Goal: Register for event/course

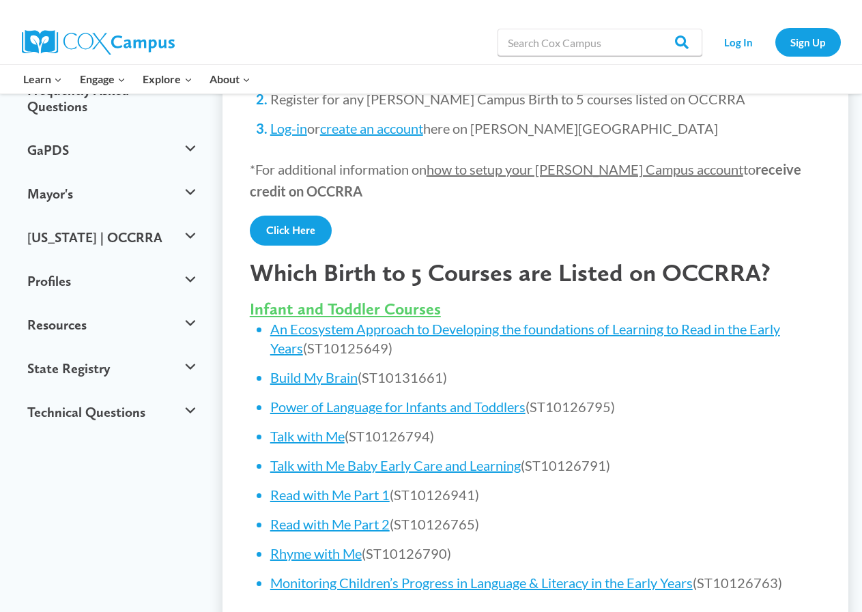
scroll to position [409, 0]
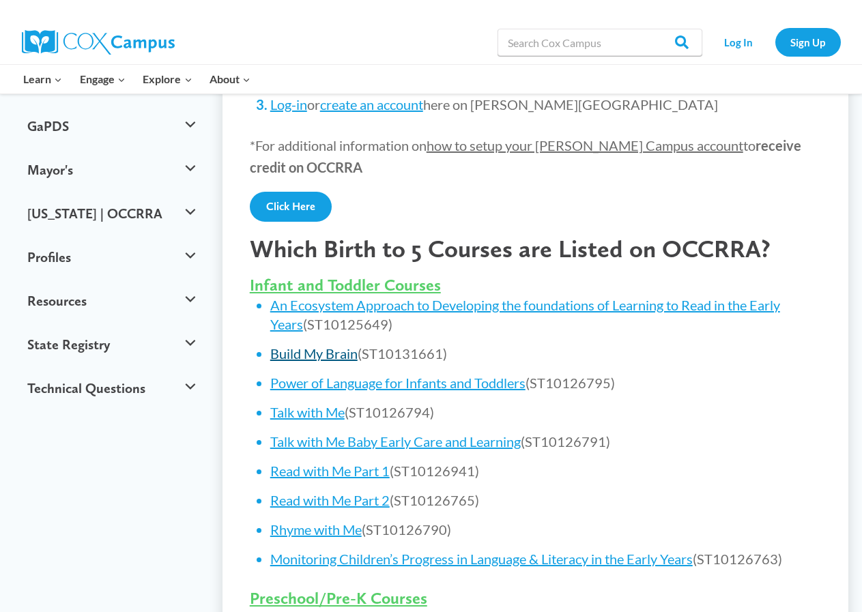
click at [337, 345] on link "Build My Brain" at bounding box center [313, 353] width 87 height 16
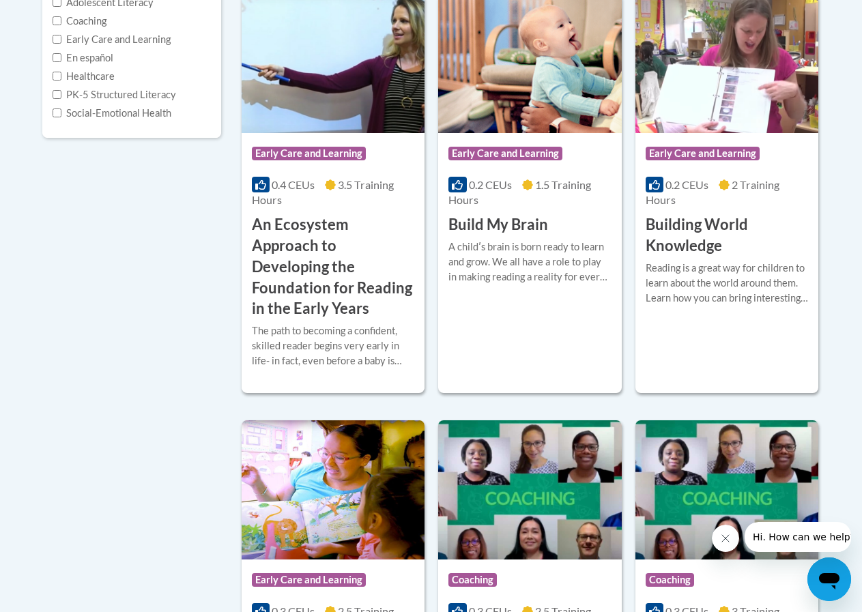
scroll to position [341, 0]
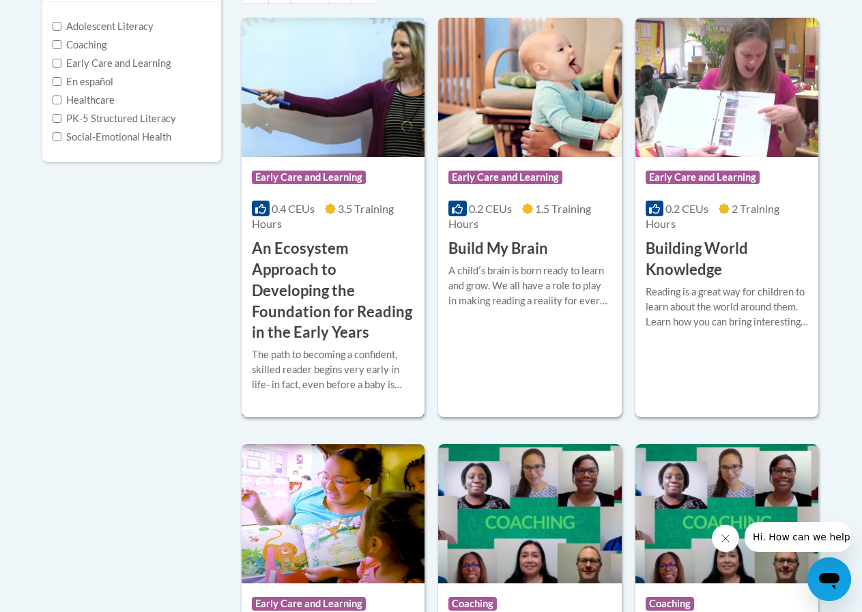
click at [329, 229] on div "0.4 CEUs 3.5 Training Hours" at bounding box center [333, 216] width 162 height 30
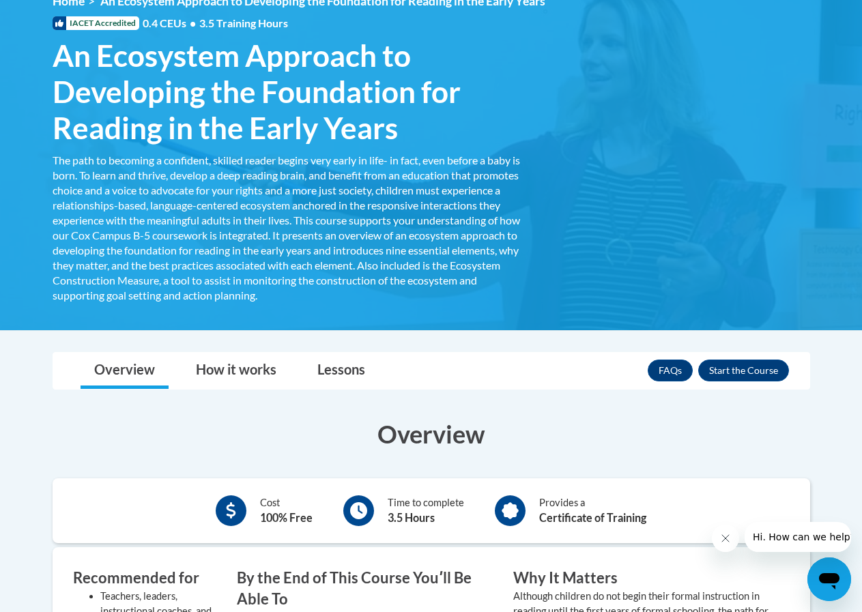
scroll to position [273, 0]
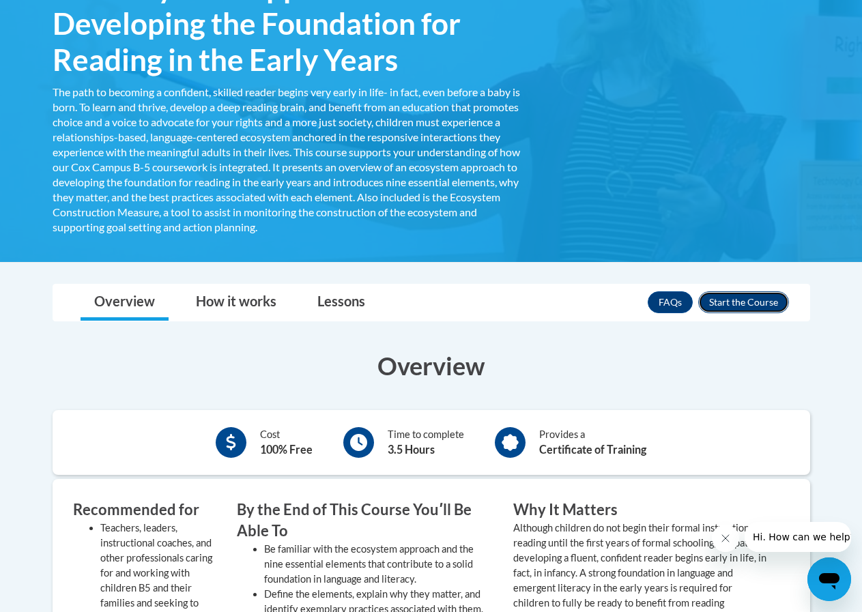
click at [721, 302] on button "Enroll" at bounding box center [743, 302] width 91 height 22
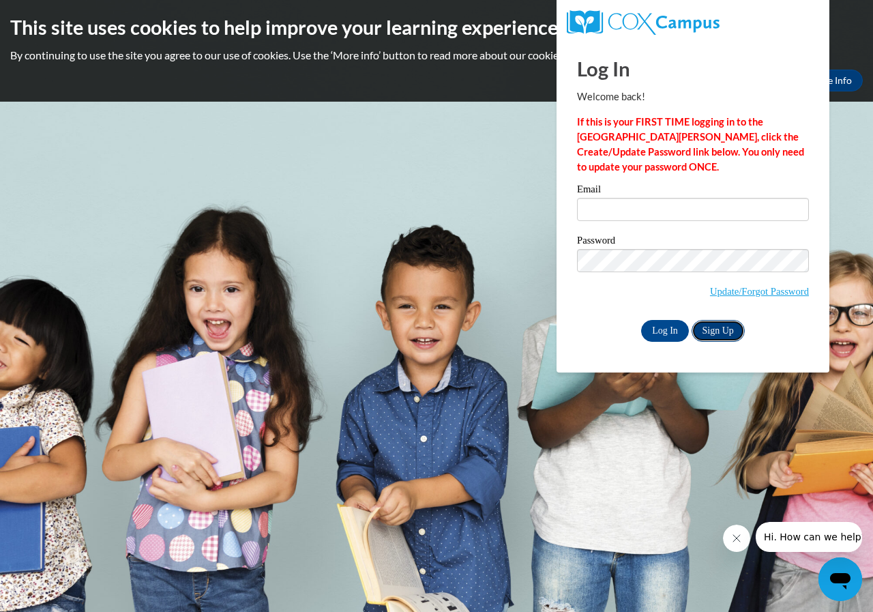
click at [738, 332] on link "Sign Up" at bounding box center [718, 331] width 53 height 22
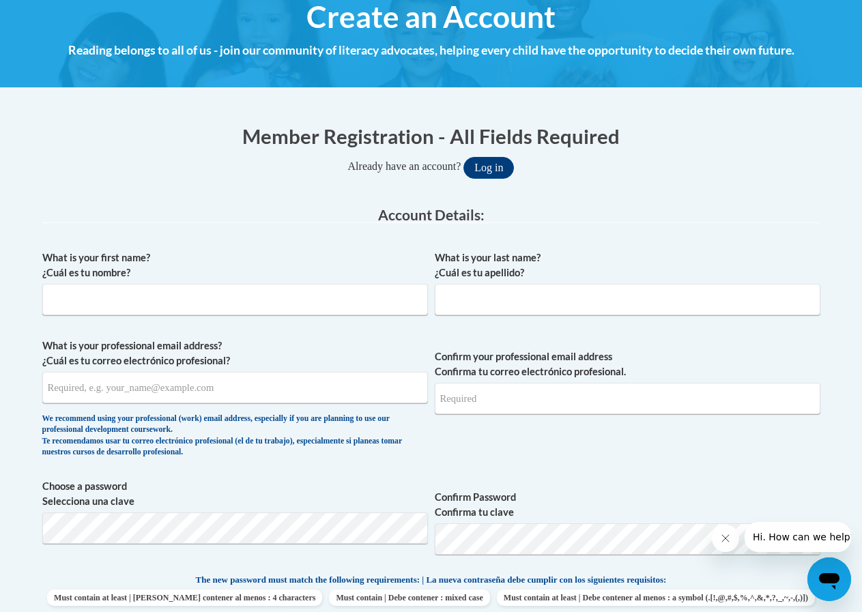
scroll to position [205, 0]
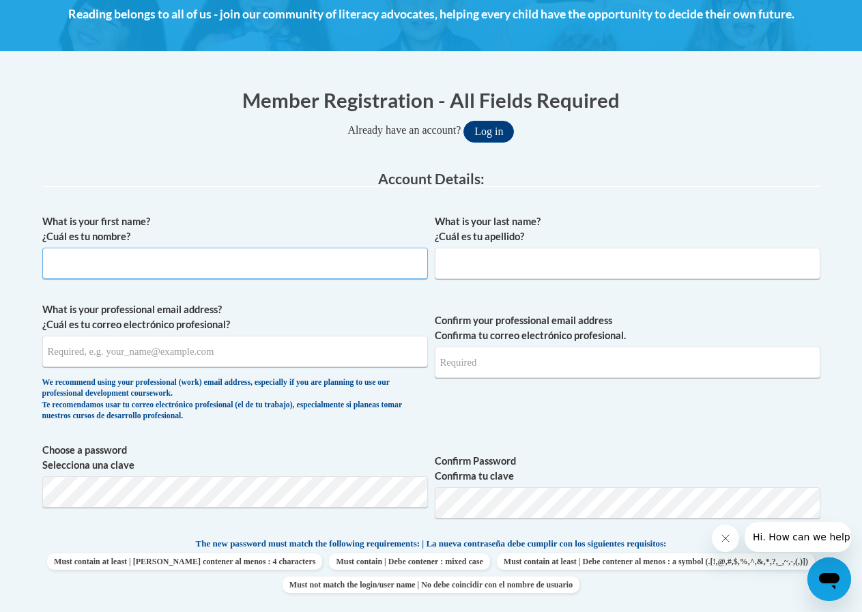
click at [319, 267] on input "What is your first name? ¿Cuál es tu nombre?" at bounding box center [234, 263] width 385 height 31
type input "Erin"
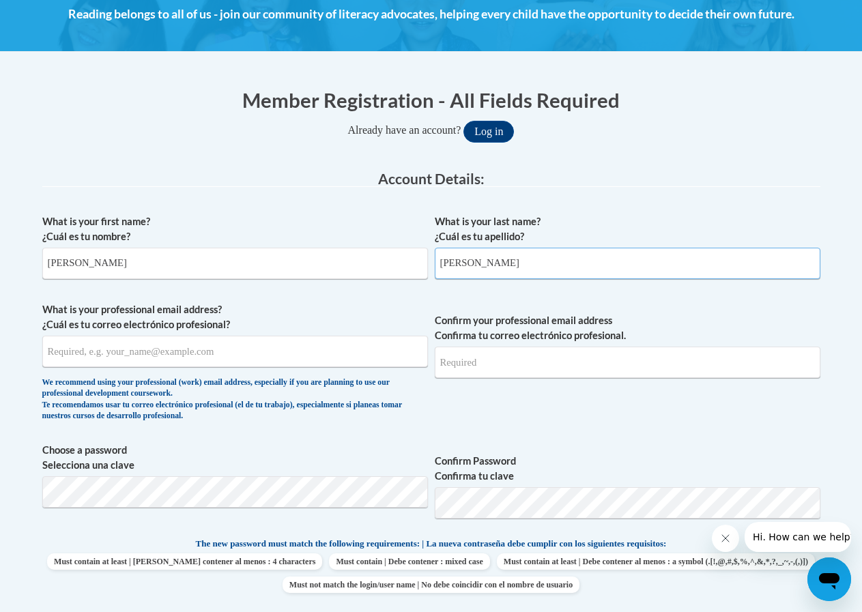
type input "Bost"
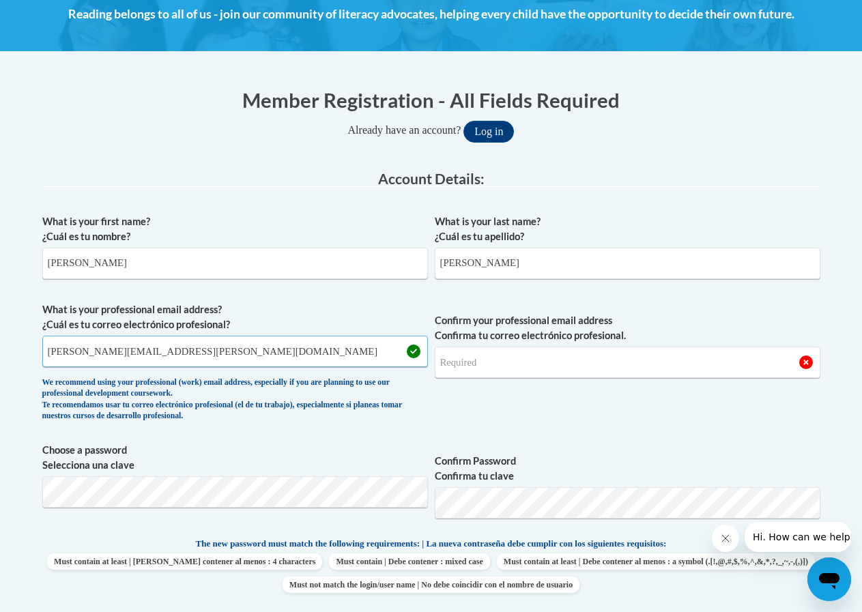
type input "erin.bost@gracepolaris.org"
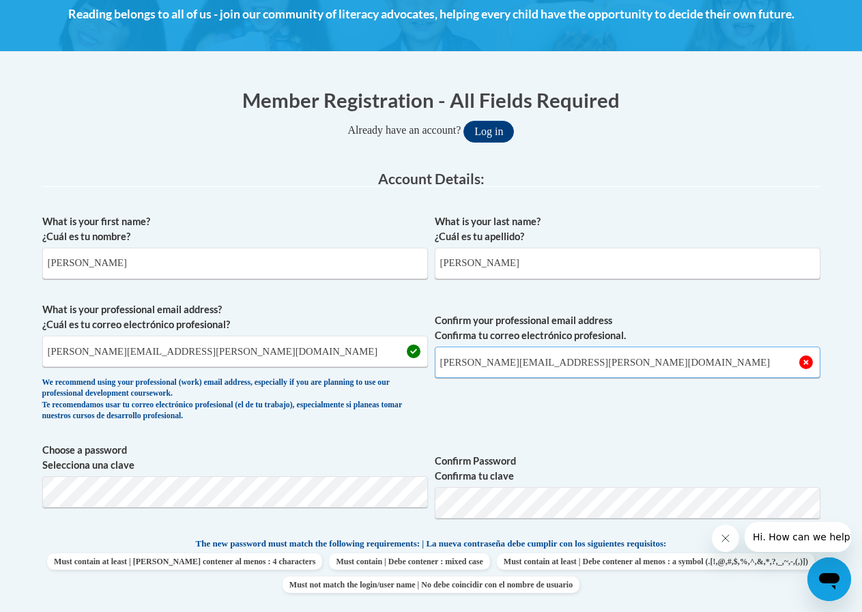
type input "erin.bost@gracepolaris.org"
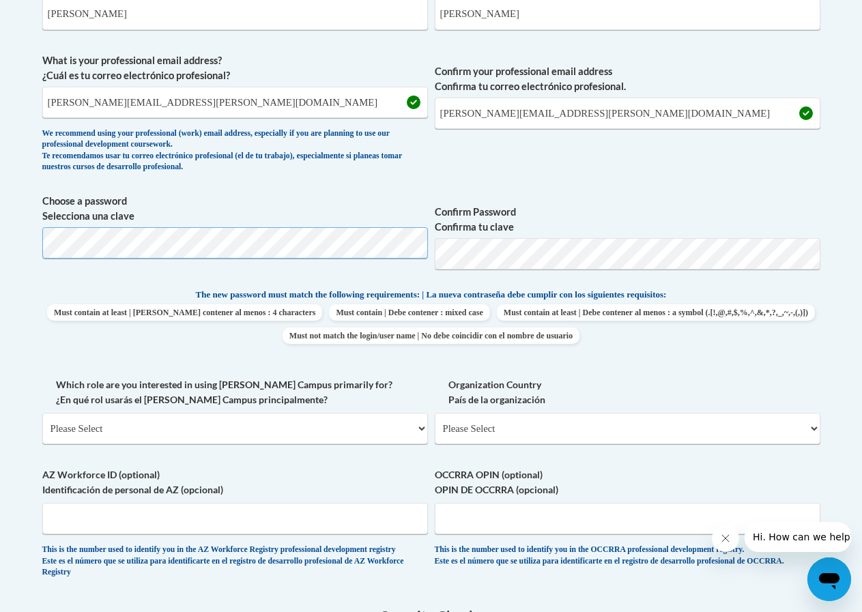
scroll to position [478, 0]
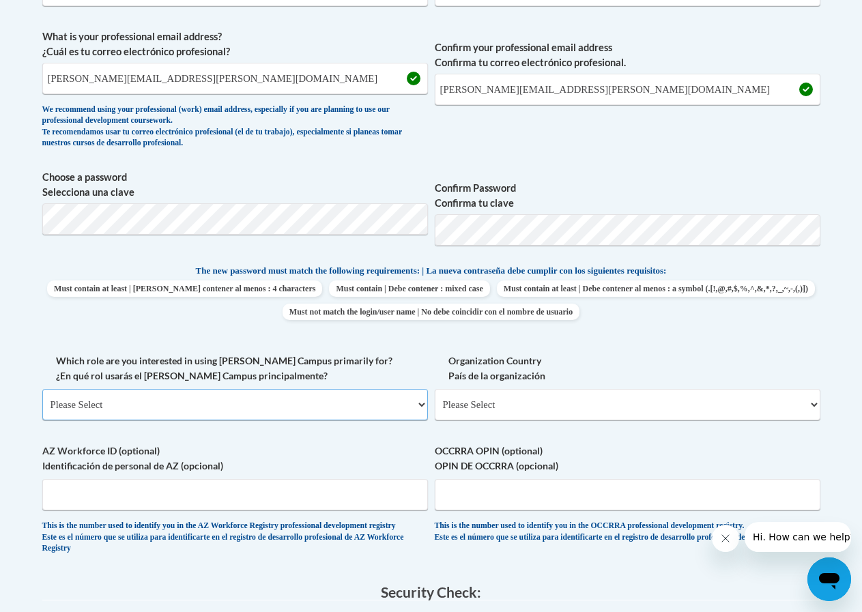
click at [385, 407] on select "Please Select College/University | Colegio/Universidad Community/Nonprofit Part…" at bounding box center [234, 404] width 385 height 31
select select "fbf2d438-af2f-41f8-98f1-81c410e29de3"
click at [42, 389] on select "Please Select College/University | Colegio/Universidad Community/Nonprofit Part…" at bounding box center [234, 404] width 385 height 31
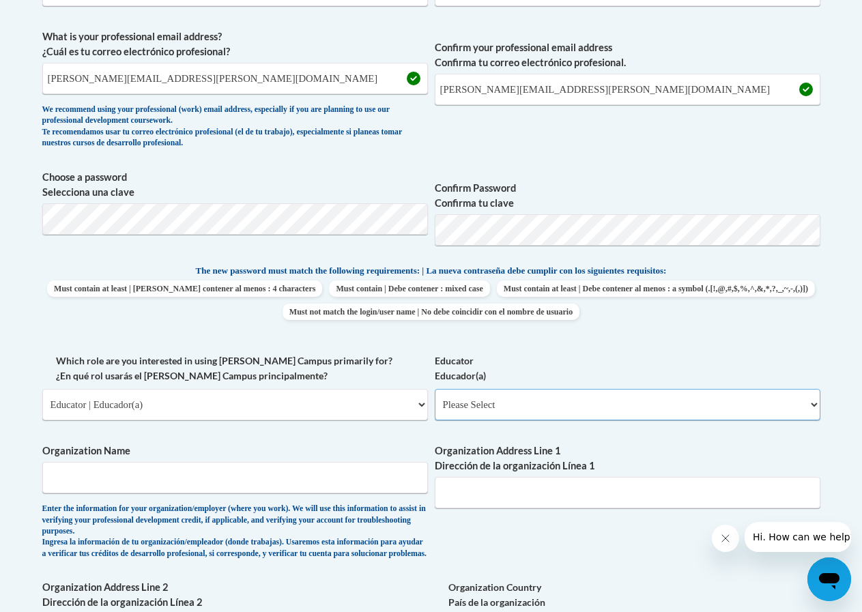
click at [446, 395] on select "Please Select Early Learning/Daycare Teacher/Family Home Care Provider | Maestr…" at bounding box center [627, 404] width 385 height 31
select select "5e2af403-4f2c-4e49-a02f-103e55d7b75b"
click at [435, 389] on select "Please Select Early Learning/Daycare Teacher/Family Home Care Provider | Maestr…" at bounding box center [627, 404] width 385 height 31
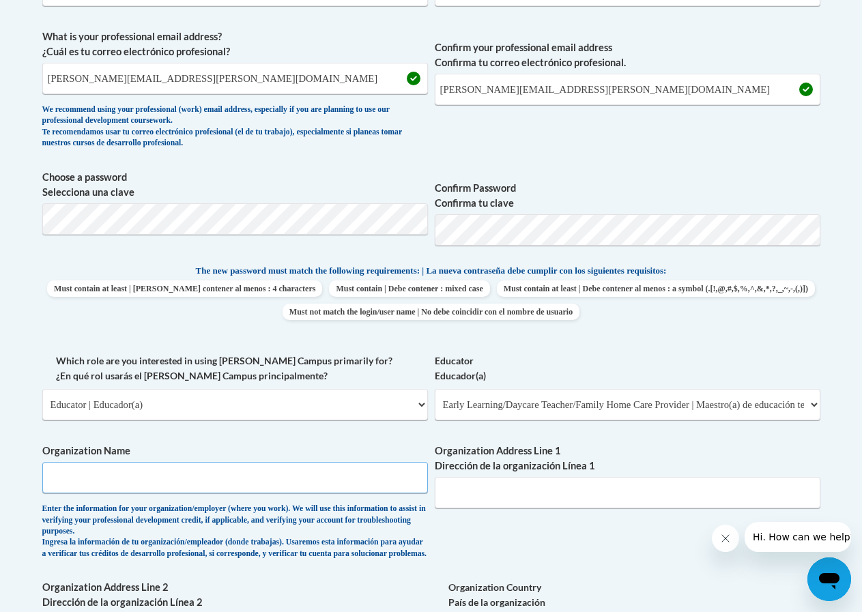
click at [351, 474] on input "Organization Name" at bounding box center [234, 477] width 385 height 31
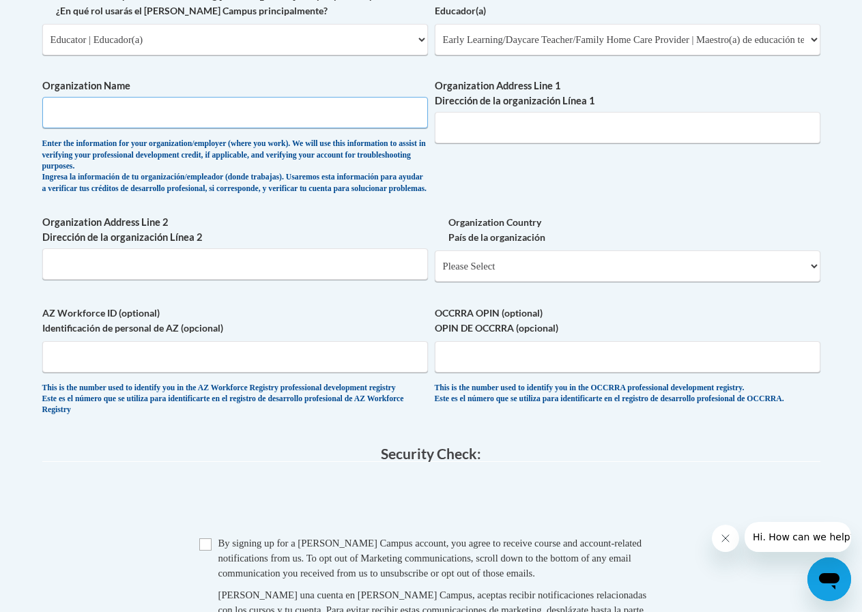
scroll to position [819, 0]
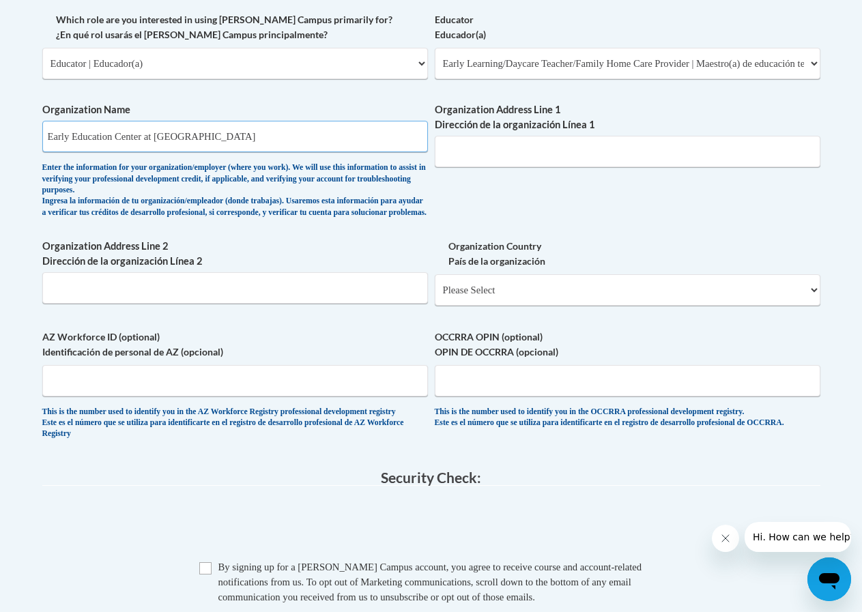
type input "Early Education Center at Grace Polaris"
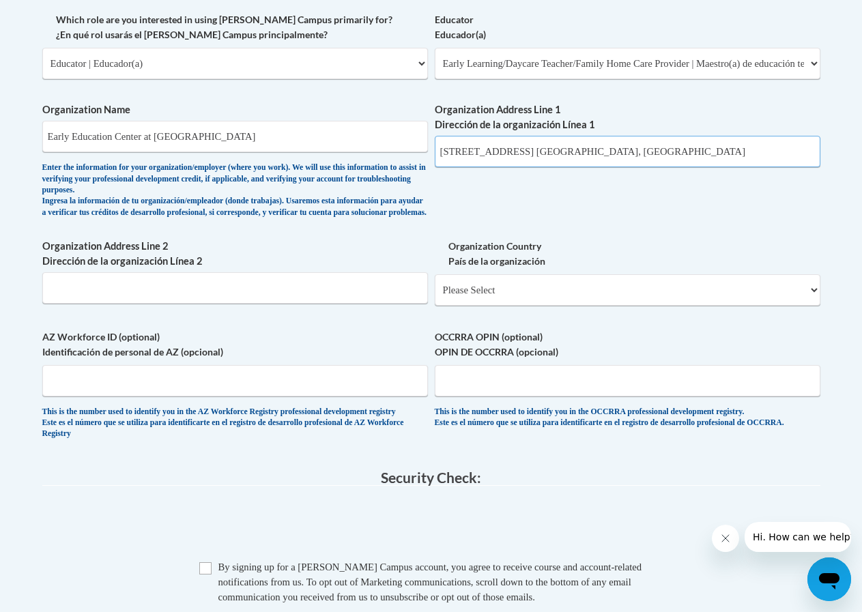
type input "8225 Worthington Galena Rd. Westerville, OH 43081"
click at [667, 296] on select "Please Select United States | Estados Unidos Outside of the United States | Fue…" at bounding box center [627, 289] width 385 height 31
select select "ad49bcad-a171-4b2e-b99c-48b446064914"
click at [435, 285] on select "Please Select United States | Estados Unidos Outside of the United States | Fue…" at bounding box center [627, 289] width 385 height 31
select select
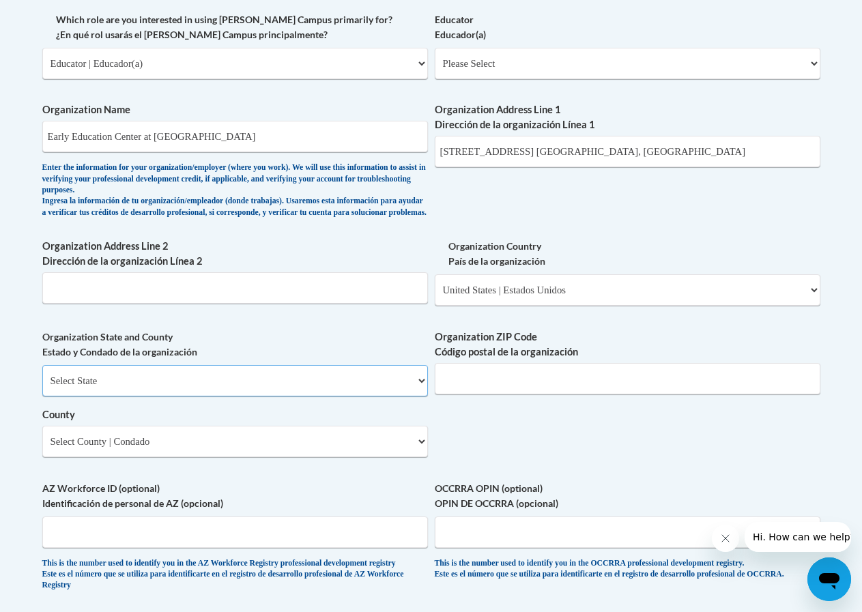
click at [386, 384] on select "Select State Alabama Alaska Arizona Arkansas California Colorado Connecticut De…" at bounding box center [234, 380] width 385 height 31
select select "Ohio"
click at [42, 376] on select "Select State Alabama Alaska Arizona Arkansas California Colorado Connecticut De…" at bounding box center [234, 380] width 385 height 31
click at [508, 383] on input "Organization ZIP Code Código postal de la organización" at bounding box center [627, 378] width 385 height 31
type input "43081"
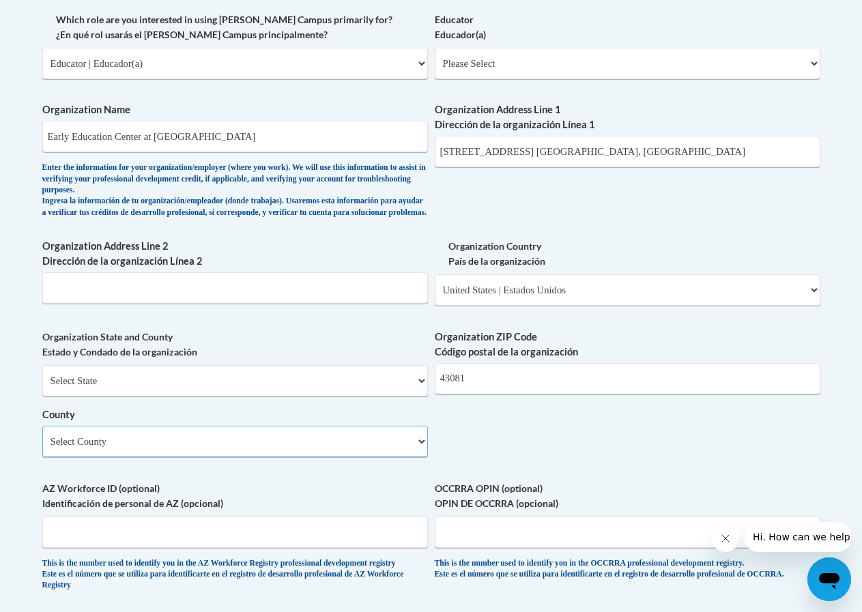
drag, startPoint x: 213, startPoint y: 445, endPoint x: 216, endPoint y: 438, distance: 7.6
click at [215, 439] on select "Select County Adams Allen Ashland Ashtabula Athens Auglaize Belmont Brown Butle…" at bounding box center [234, 441] width 385 height 31
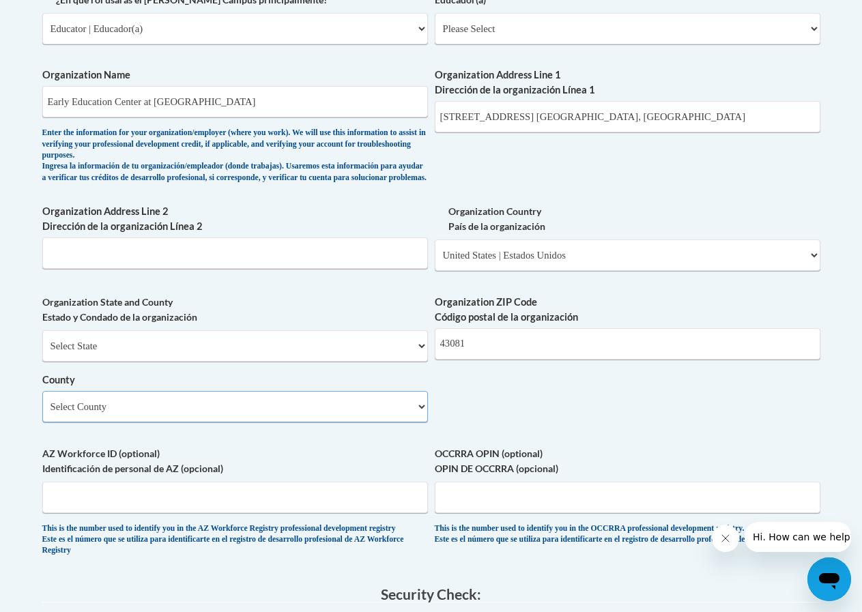
scroll to position [887, 0]
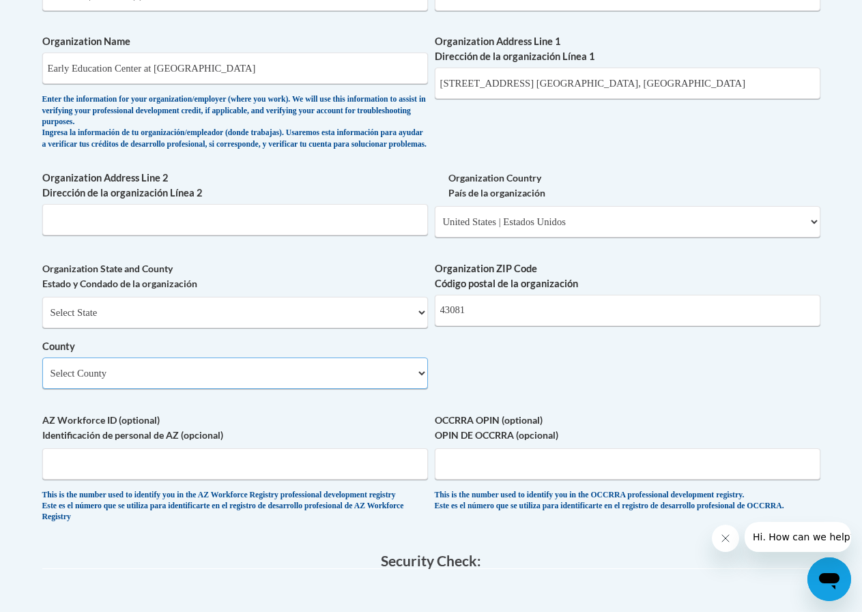
click at [141, 373] on select "Select County Adams Allen Ashland Ashtabula Athens Auglaize Belmont Brown Butle…" at bounding box center [234, 372] width 385 height 31
select select "Franklin"
click at [42, 368] on select "Select County Adams Allen Ashland Ashtabula Athens Auglaize Belmont Brown Butle…" at bounding box center [234, 372] width 385 height 31
click at [750, 478] on input "OCCRRA OPIN (optional) OPIN DE OCCRRA (opcional)" at bounding box center [627, 463] width 385 height 31
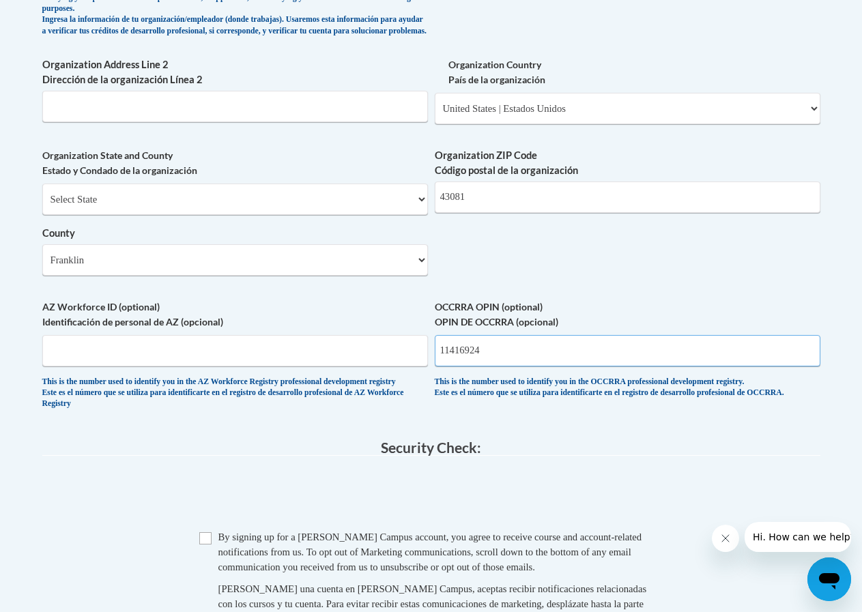
scroll to position [1023, 0]
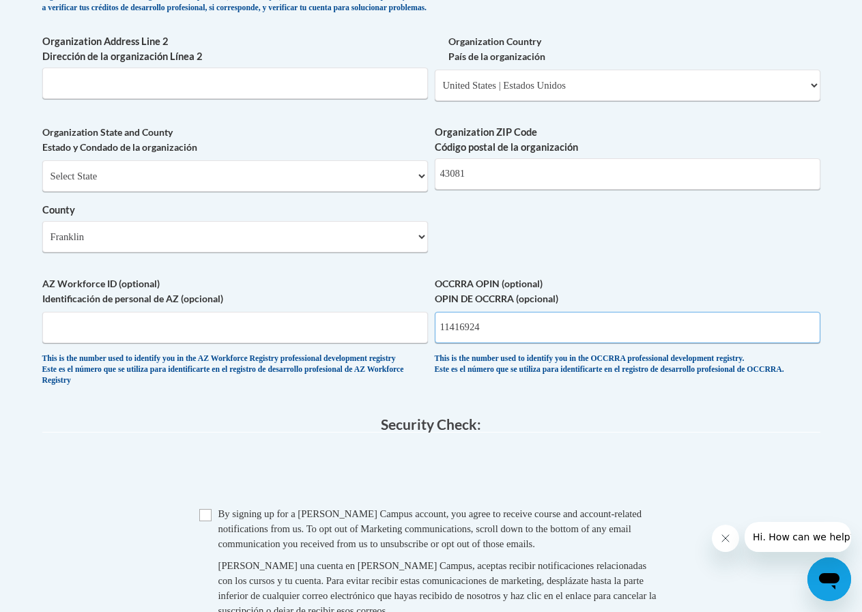
type input "11416924"
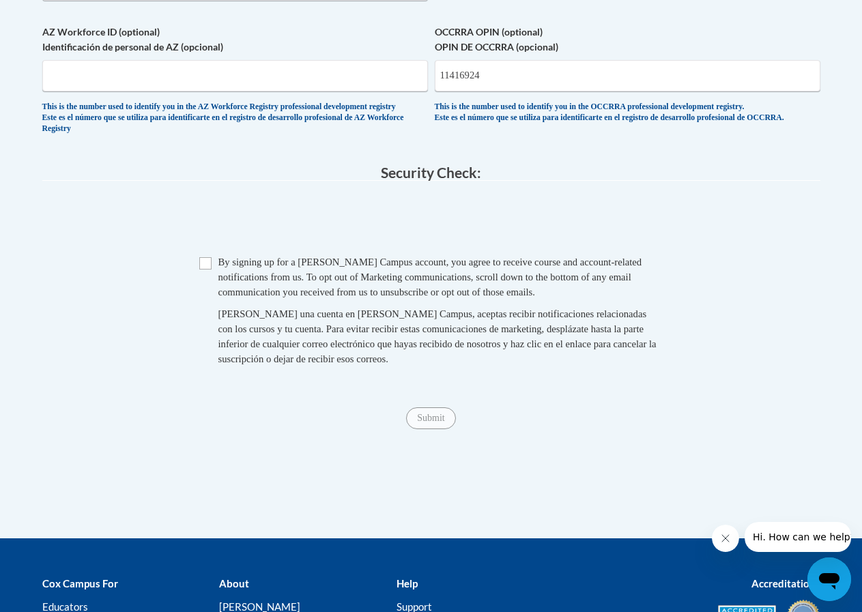
scroll to position [1296, 0]
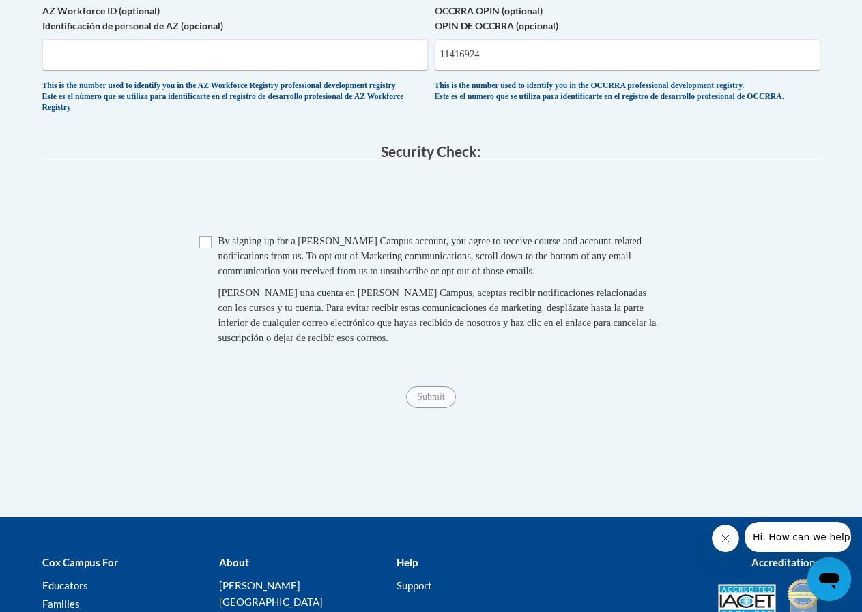
click at [378, 276] on span "By signing up for a Cox Campus account, you agree to receive course and account…" at bounding box center [430, 255] width 424 height 41
click at [209, 248] on input "Checkbox" at bounding box center [205, 242] width 12 height 12
checkbox input "true"
click at [444, 408] on input "Submit" at bounding box center [430, 397] width 49 height 22
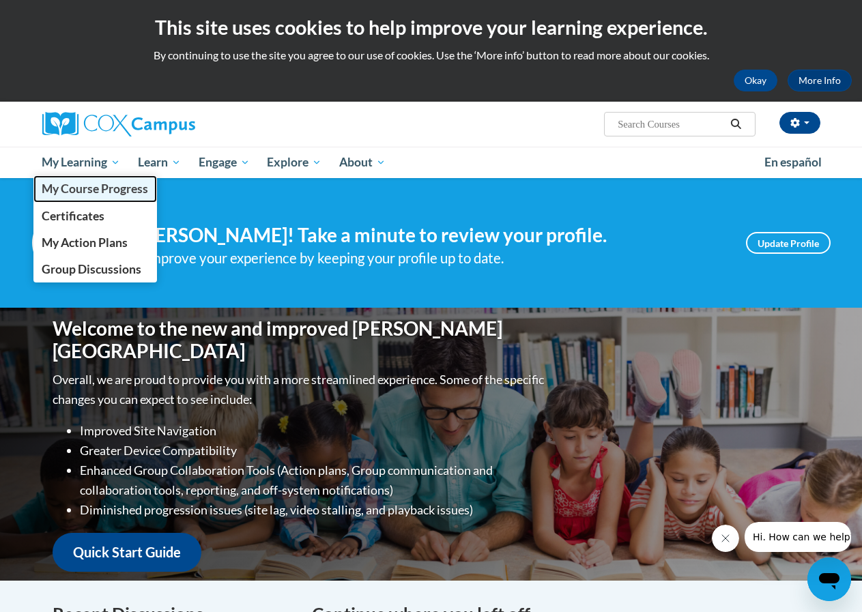
click at [111, 189] on span "My Course Progress" at bounding box center [95, 188] width 106 height 14
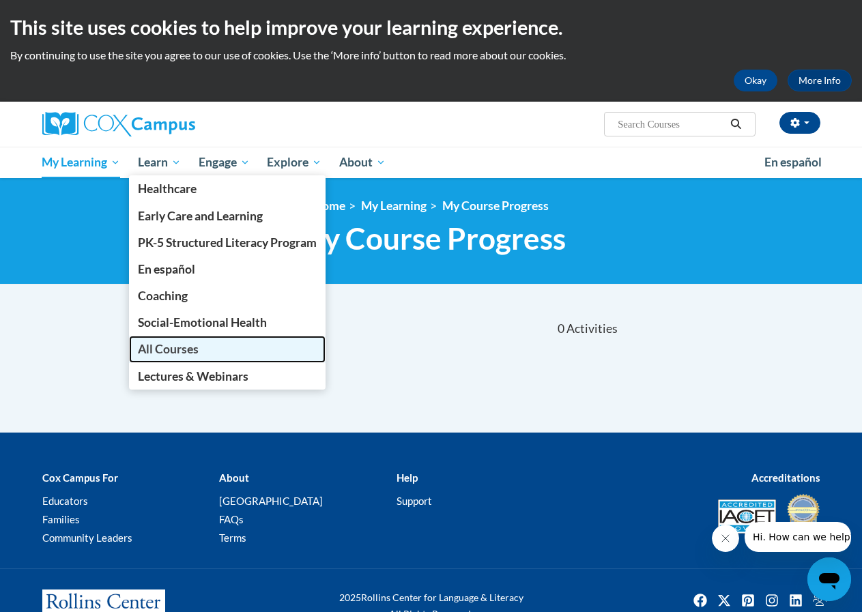
click at [185, 353] on span "All Courses" at bounding box center [168, 349] width 61 height 14
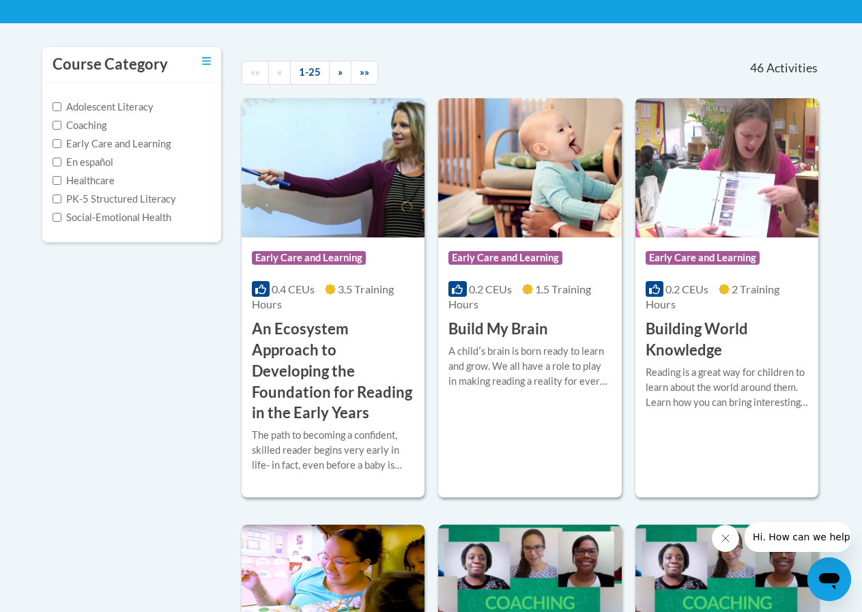
scroll to position [273, 0]
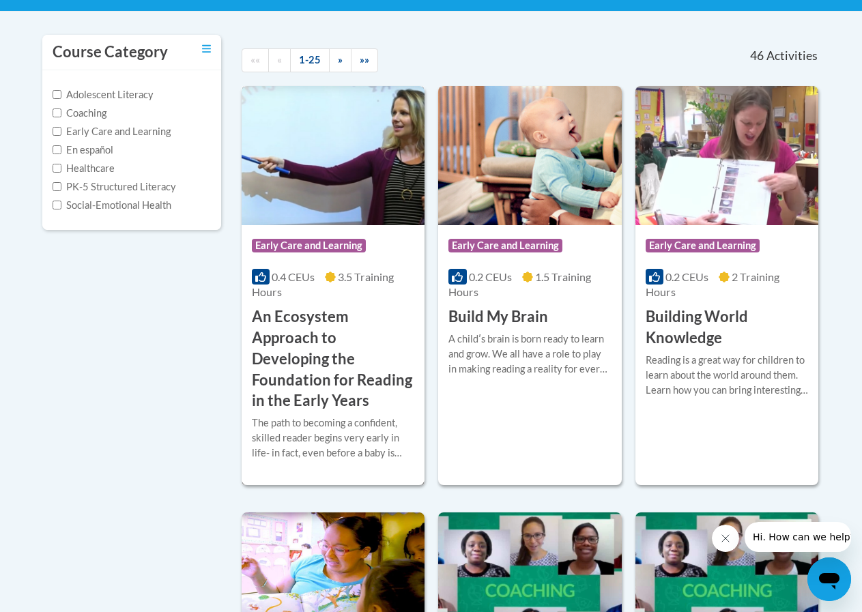
click at [325, 317] on h3 "An Ecosystem Approach to Developing the Foundation for Reading in the Early Yea…" at bounding box center [333, 358] width 162 height 105
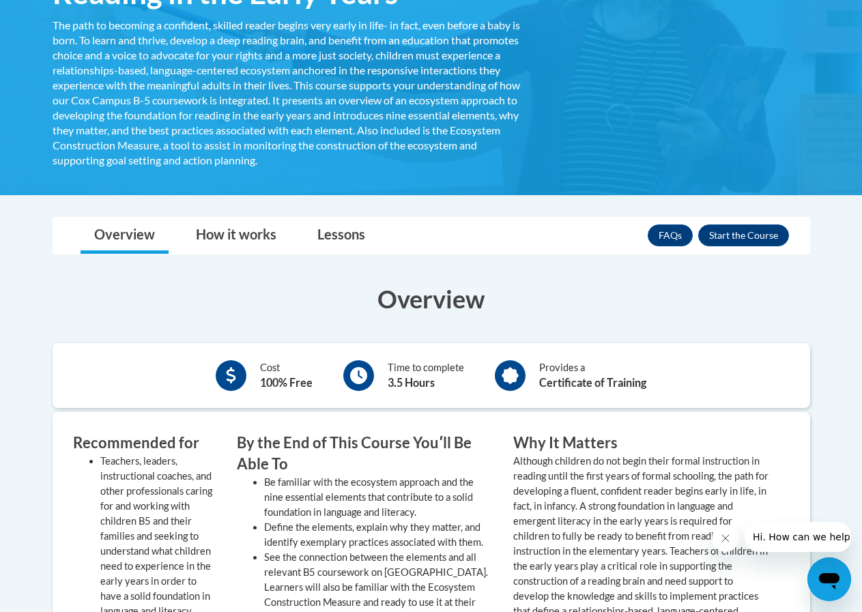
scroll to position [341, 0]
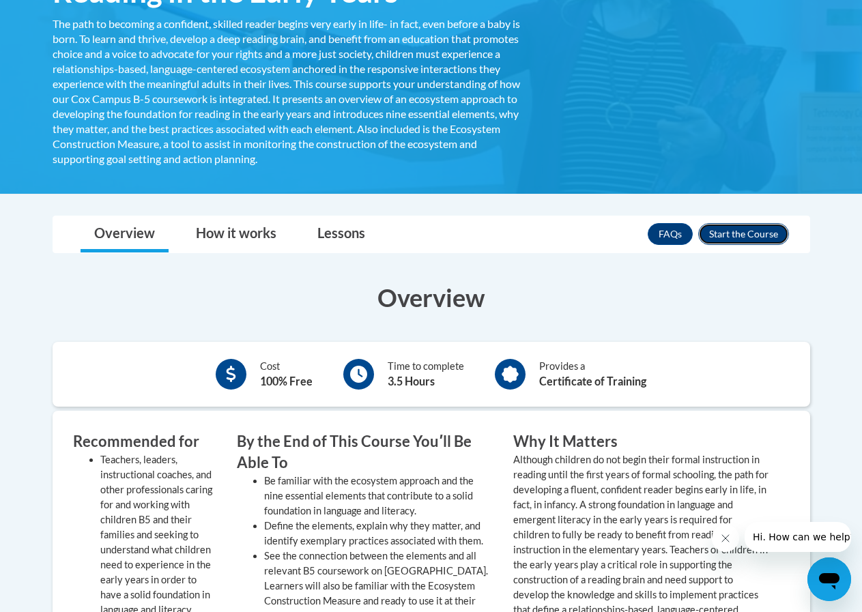
click at [721, 233] on button "Enroll" at bounding box center [743, 234] width 91 height 22
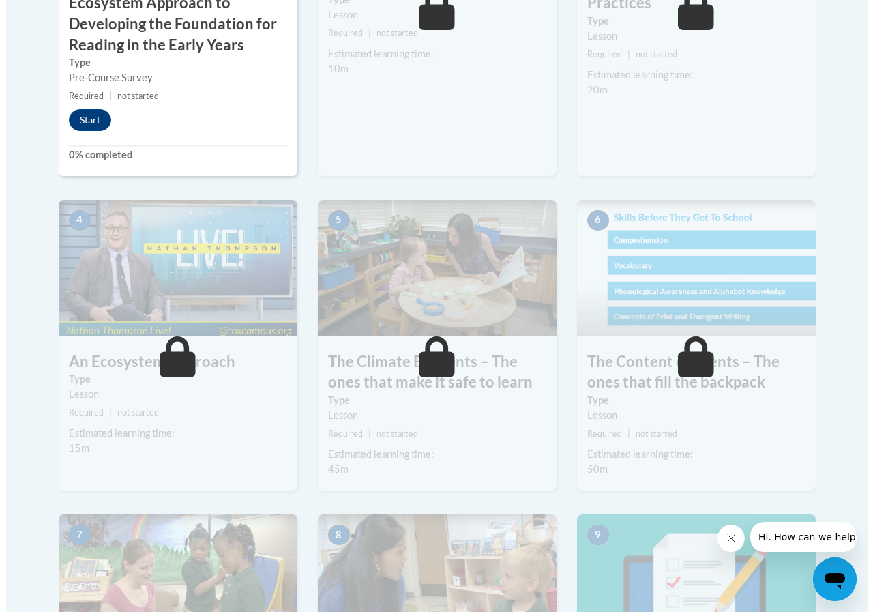
scroll to position [682, 0]
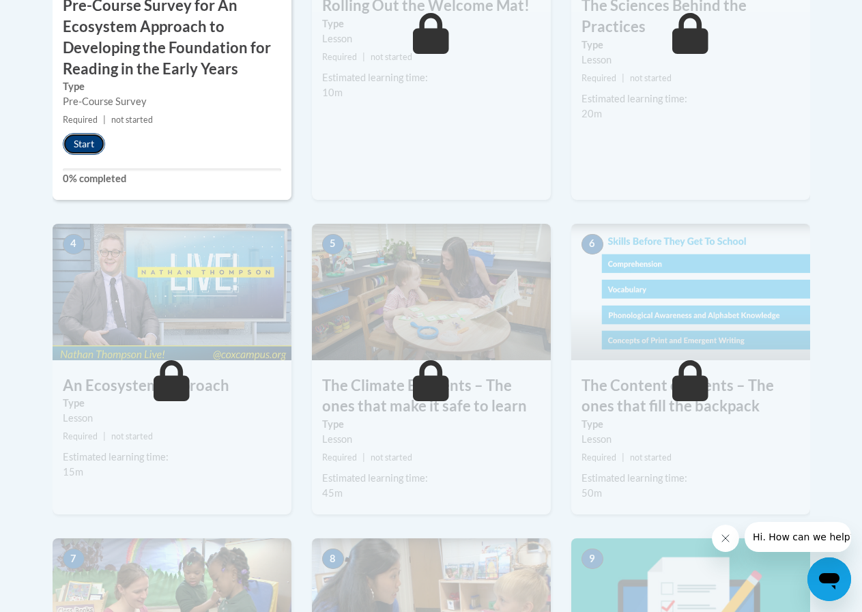
click at [80, 138] on button "Start" at bounding box center [84, 144] width 42 height 22
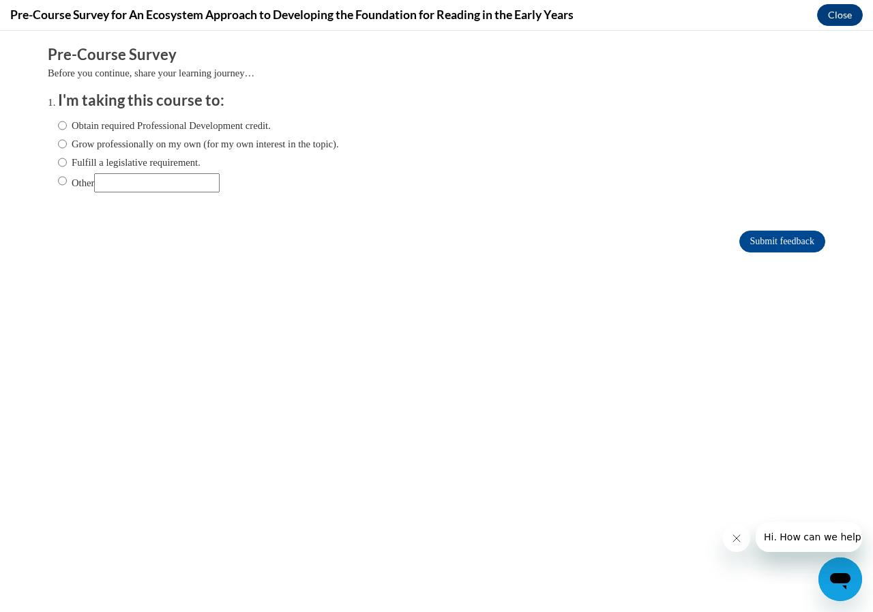
scroll to position [0, 0]
click at [190, 122] on label "Obtain required Professional Development credit." at bounding box center [164, 125] width 213 height 15
click at [67, 122] on input "Obtain required Professional Development credit." at bounding box center [62, 125] width 9 height 15
radio input "true"
click at [782, 237] on input "Submit feedback" at bounding box center [783, 242] width 86 height 22
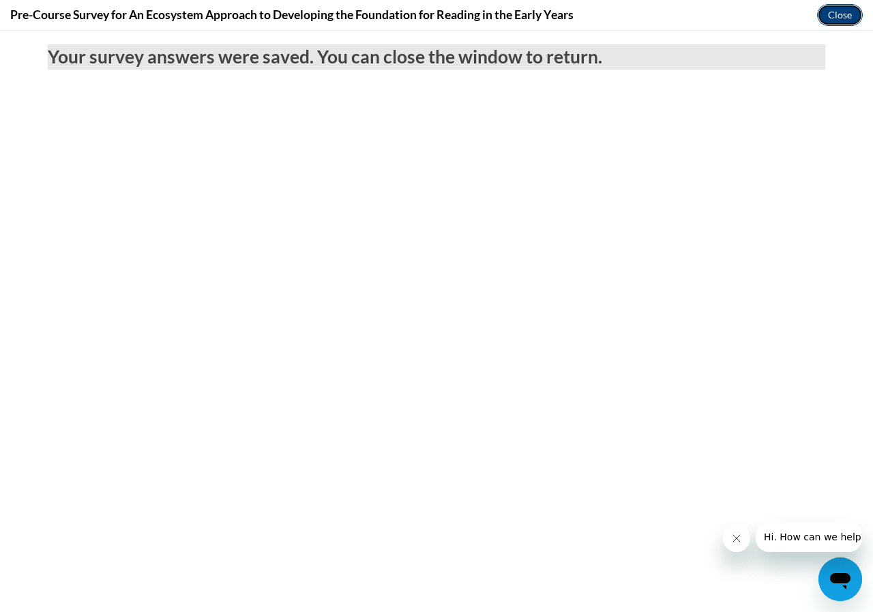
click at [839, 15] on button "Close" at bounding box center [840, 15] width 46 height 22
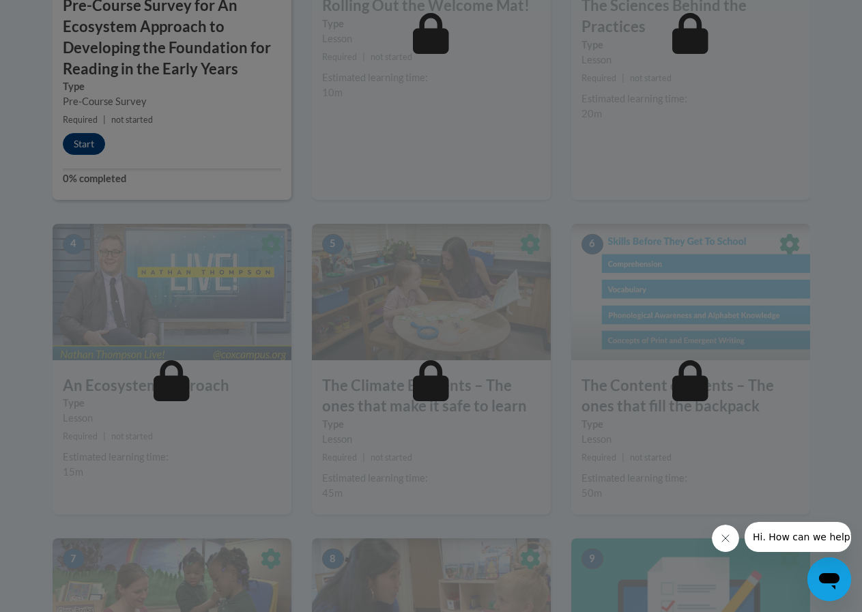
click at [206, 138] on div at bounding box center [431, 306] width 862 height 612
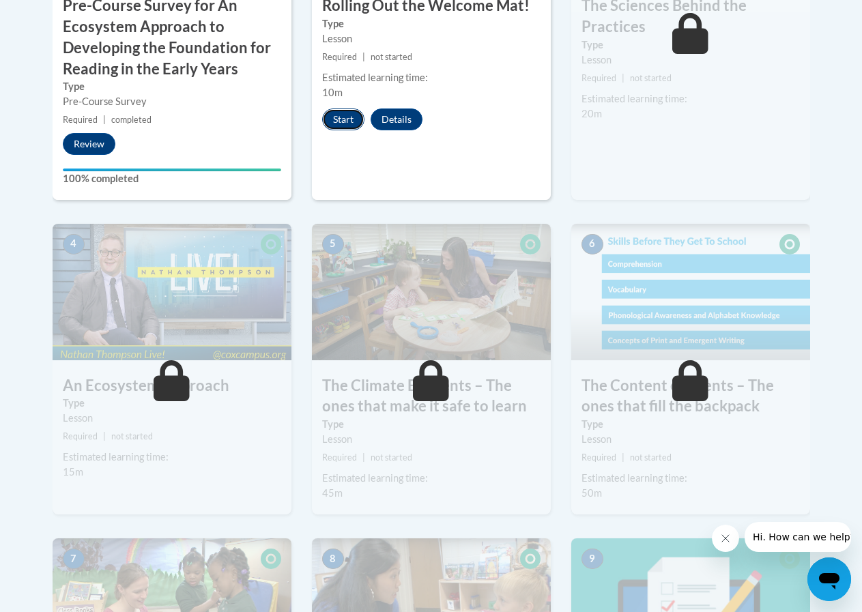
click at [345, 109] on button "Start" at bounding box center [343, 119] width 42 height 22
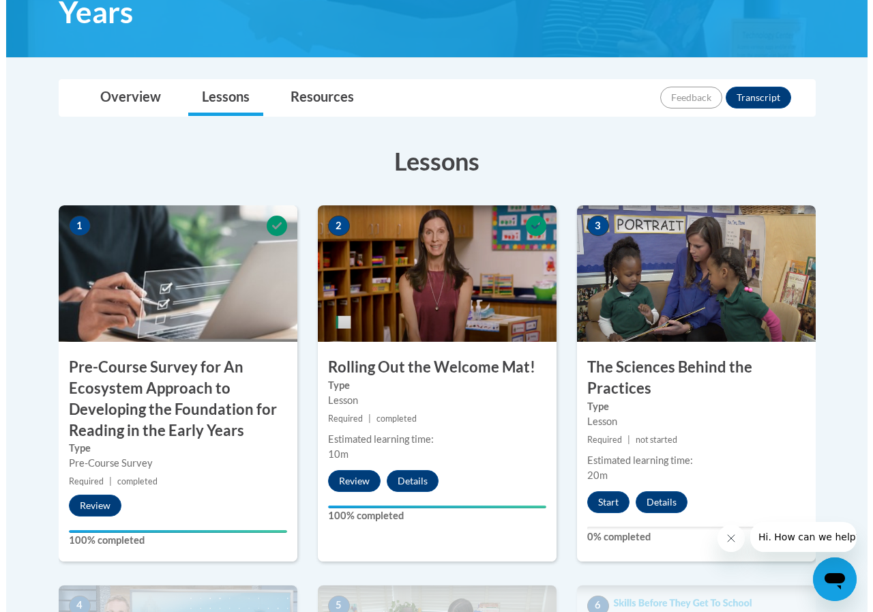
scroll to position [341, 0]
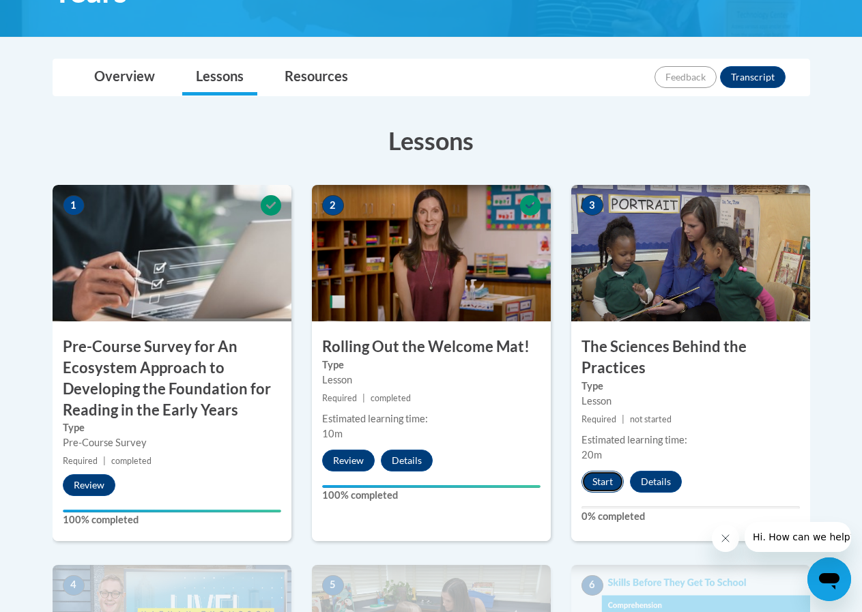
click at [602, 483] on button "Start" at bounding box center [602, 482] width 42 height 22
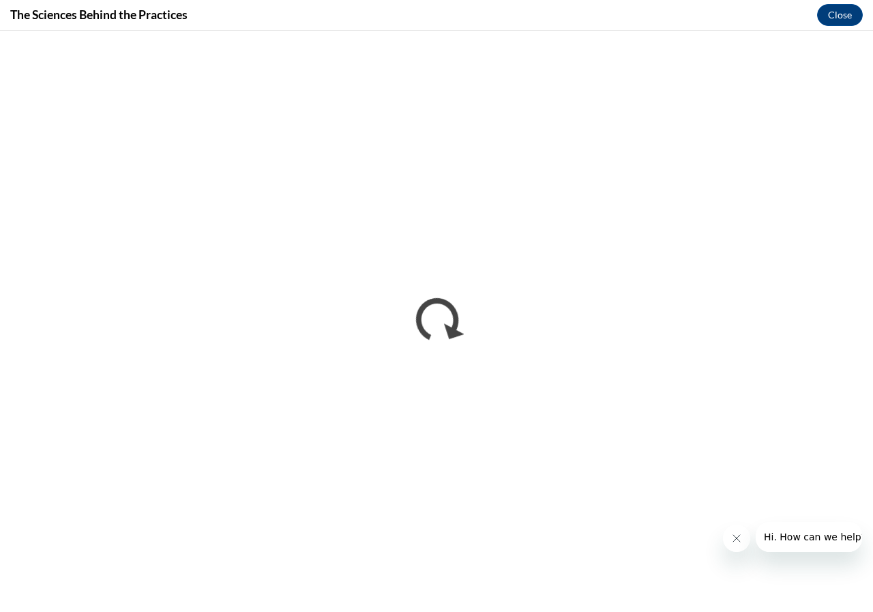
scroll to position [0, 0]
